Goal: Information Seeking & Learning: Learn about a topic

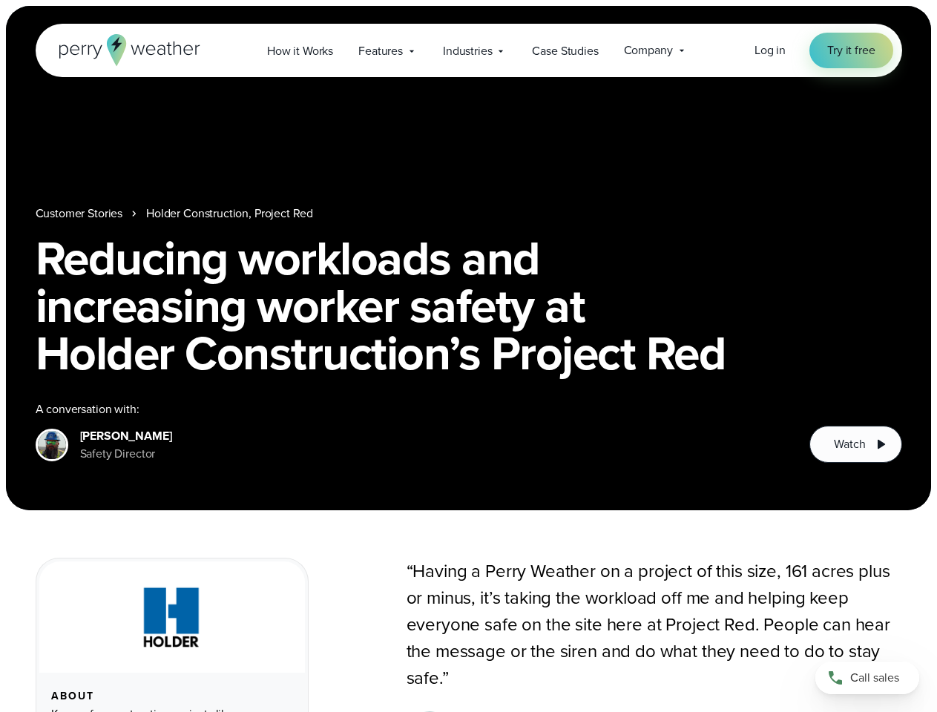
click at [468, 356] on h1 "Reducing workloads and increasing worker safety at Holder Construction’s Projec…" at bounding box center [469, 305] width 866 height 142
click at [468, 50] on span "Industries" at bounding box center [467, 51] width 49 height 18
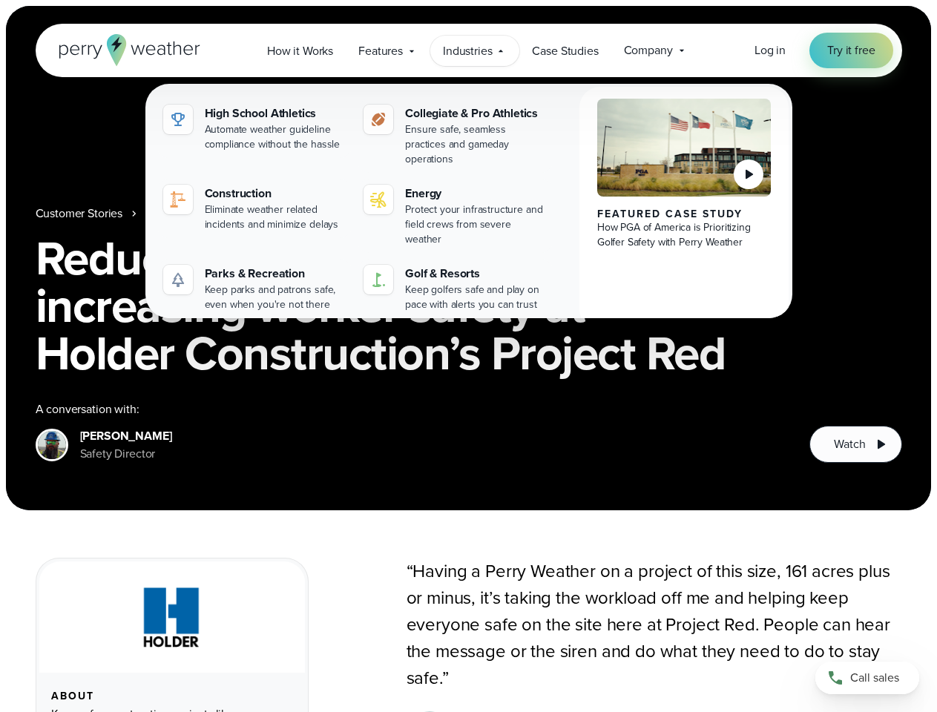
click at [468, 258] on h1 "Reducing workloads and increasing worker safety at Holder Construction’s Projec…" at bounding box center [469, 305] width 866 height 142
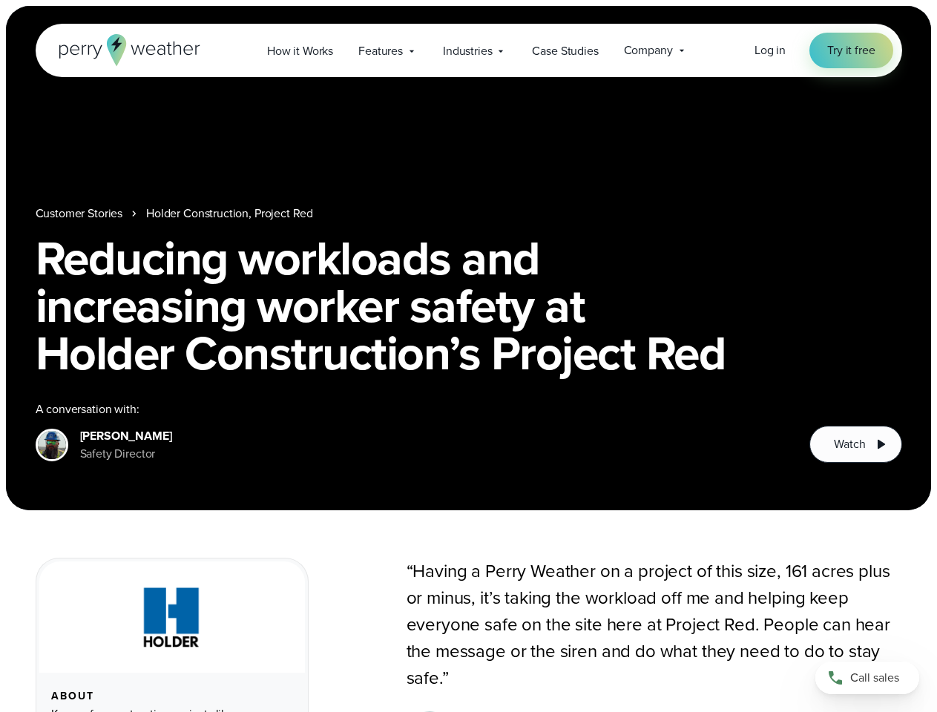
click at [230, 214] on link "Holder Construction, Project Red" at bounding box center [229, 214] width 167 height 18
click at [855, 444] on span "Watch" at bounding box center [849, 444] width 31 height 18
